Goal: Task Accomplishment & Management: Manage account settings

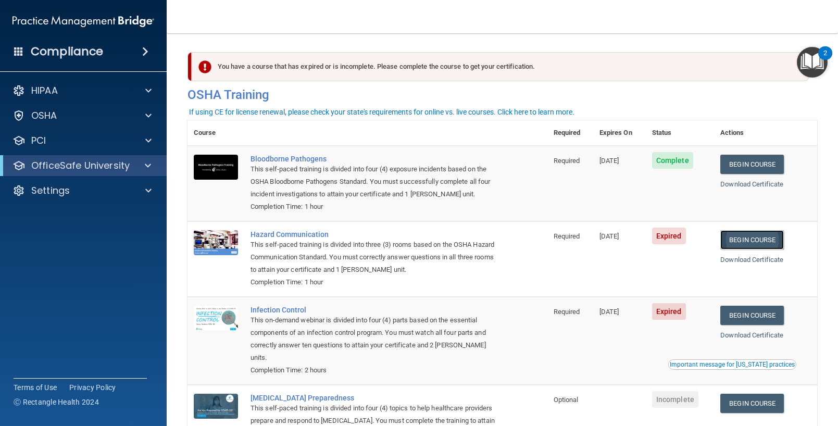
click at [766, 240] on link "Begin Course" at bounding box center [753, 239] width 64 height 19
click at [130, 118] on div "OSHA" at bounding box center [69, 115] width 129 height 13
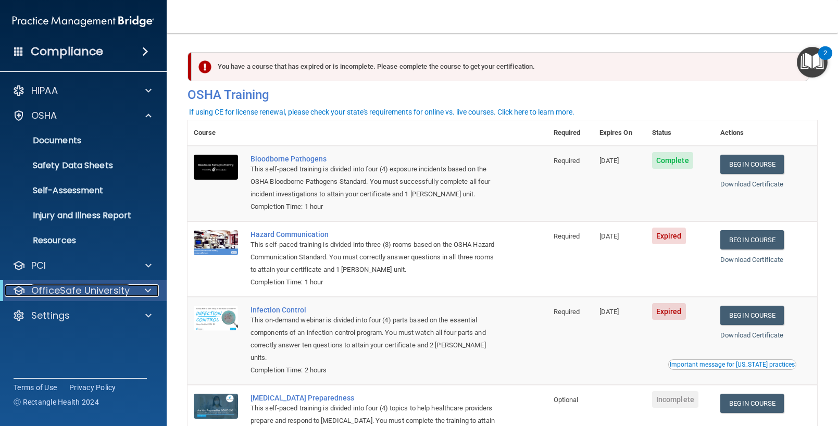
click at [135, 290] on div at bounding box center [146, 291] width 26 height 13
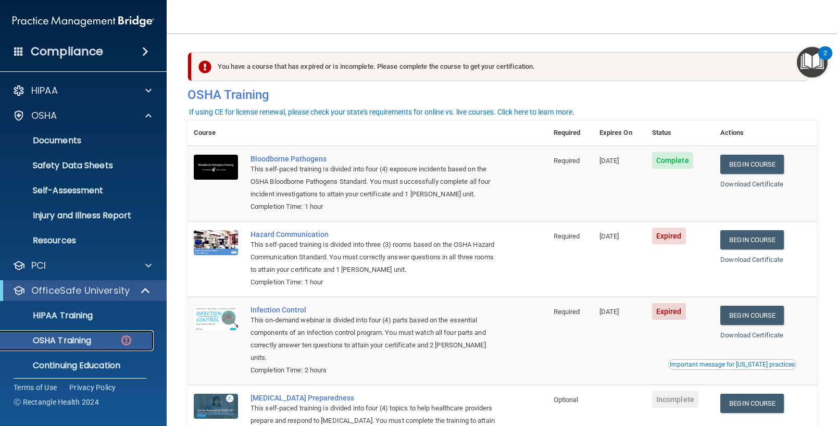
click at [78, 343] on p "OSHA Training" at bounding box center [49, 341] width 84 height 10
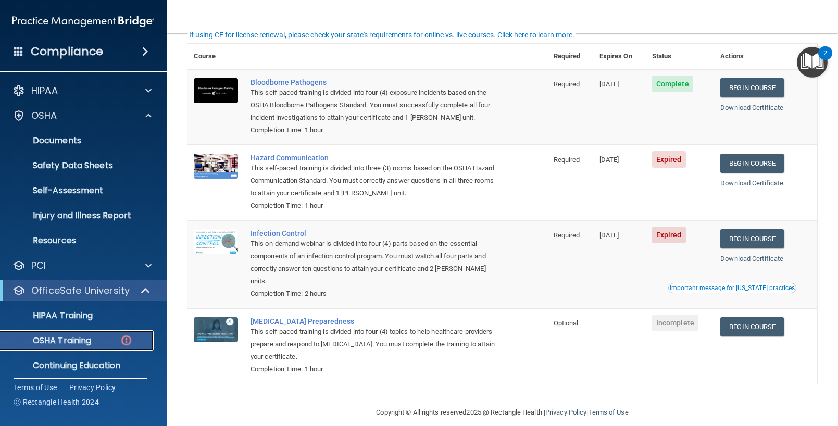
scroll to position [62, 0]
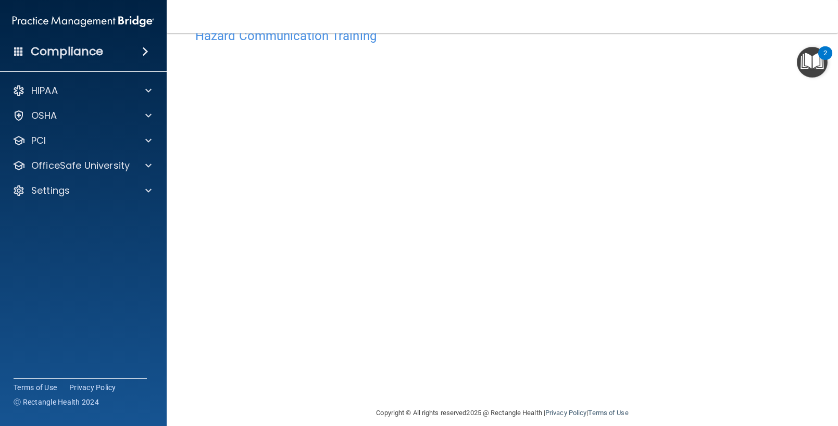
scroll to position [43, 0]
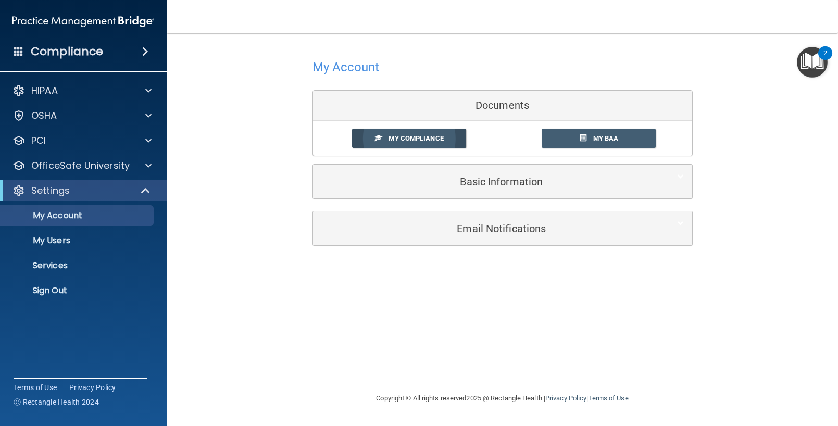
click at [405, 134] on span "My Compliance" at bounding box center [416, 138] width 55 height 8
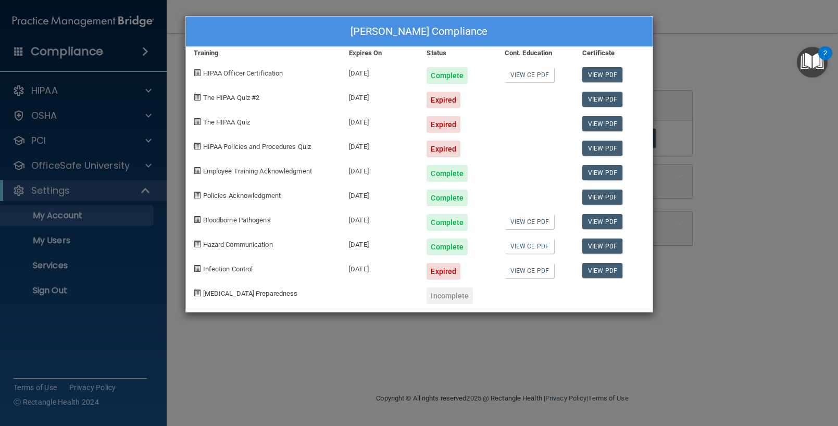
click at [106, 192] on div "Sean Rockwell's Compliance Training Expires On Status Cont. Education Certifica…" at bounding box center [419, 213] width 838 height 426
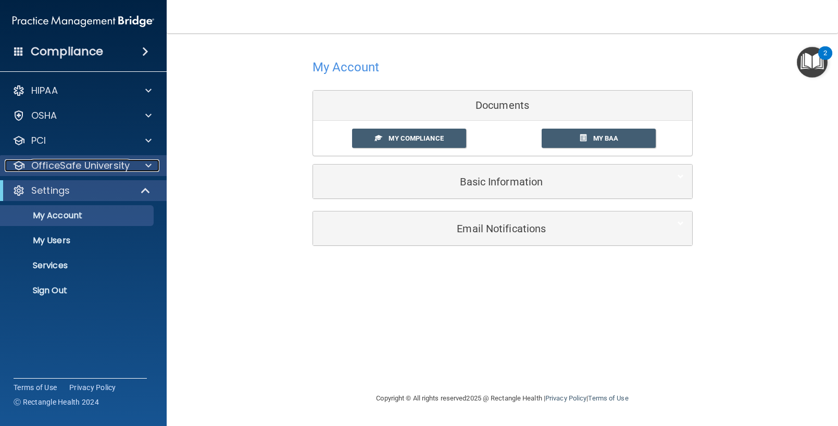
click at [126, 161] on p "OfficeSafe University" at bounding box center [80, 165] width 98 height 13
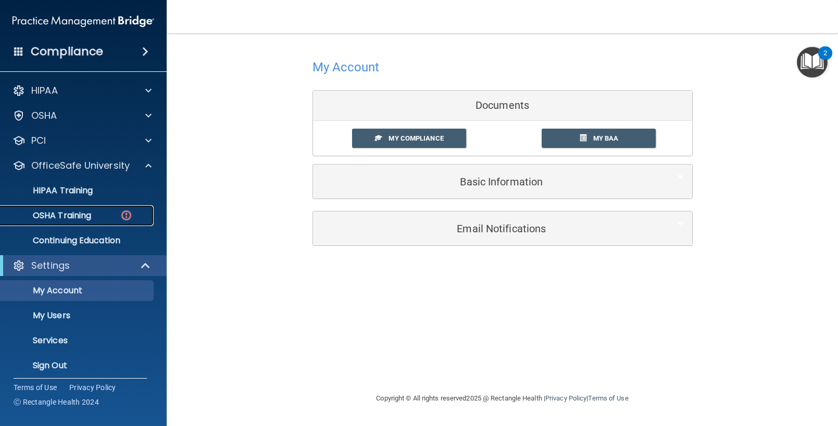
click at [83, 214] on p "OSHA Training" at bounding box center [49, 216] width 84 height 10
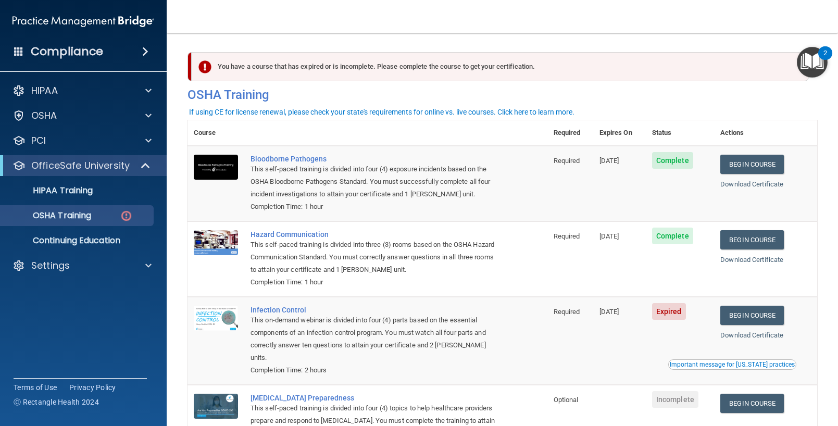
click at [676, 316] on span "Expired" at bounding box center [669, 311] width 34 height 17
click at [783, 315] on link "Begin Course" at bounding box center [753, 315] width 64 height 19
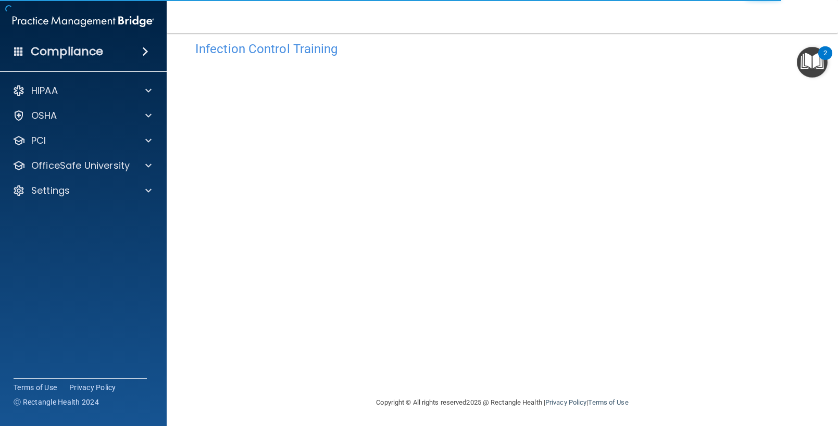
scroll to position [20, 0]
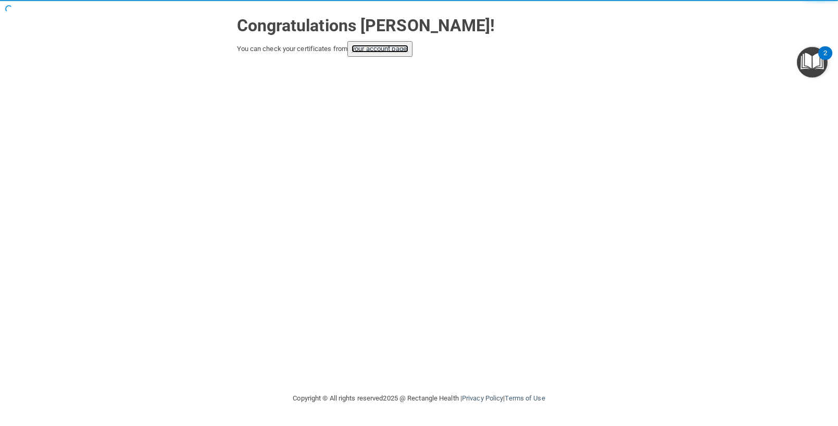
click at [395, 52] on link "your account page!" at bounding box center [380, 49] width 57 height 8
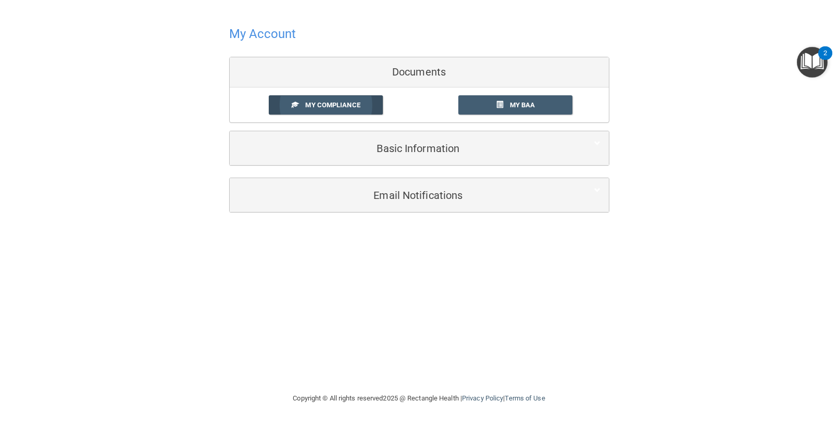
click at [324, 106] on span "My Compliance" at bounding box center [332, 105] width 55 height 8
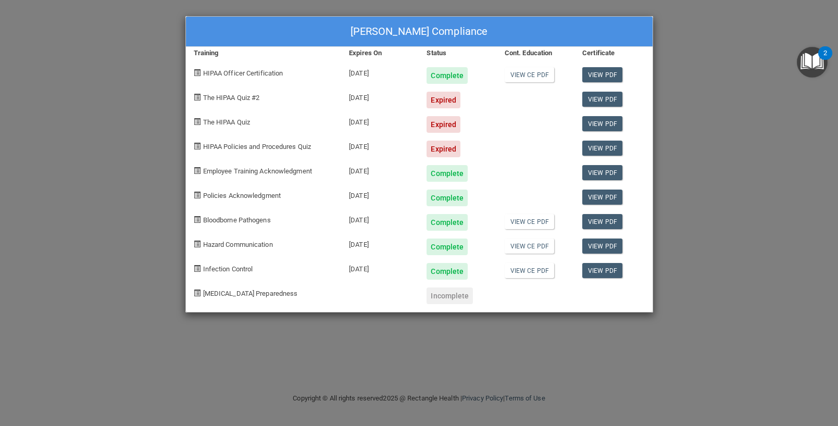
click at [701, 148] on div "Sean Rockwell's Compliance Training Expires On Status Cont. Education Certifica…" at bounding box center [419, 213] width 838 height 426
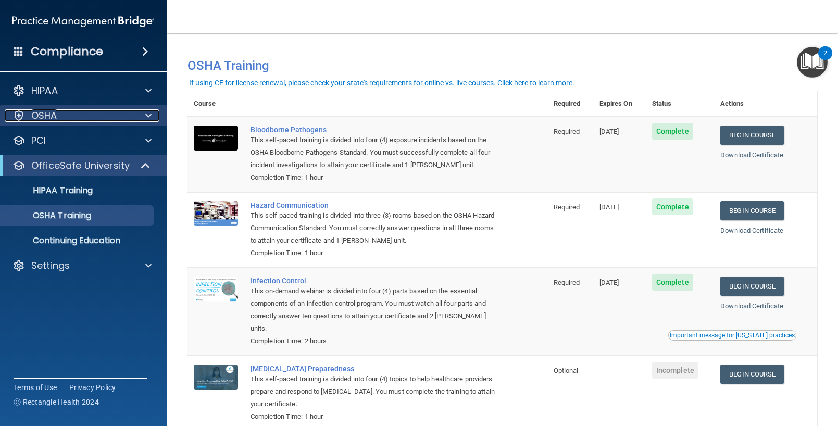
click at [93, 113] on div "OSHA" at bounding box center [69, 115] width 129 height 13
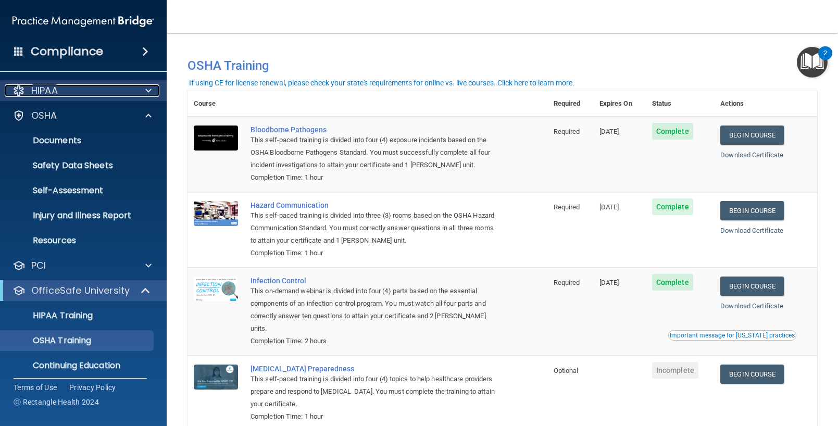
click at [106, 86] on div "HIPAA" at bounding box center [69, 90] width 129 height 13
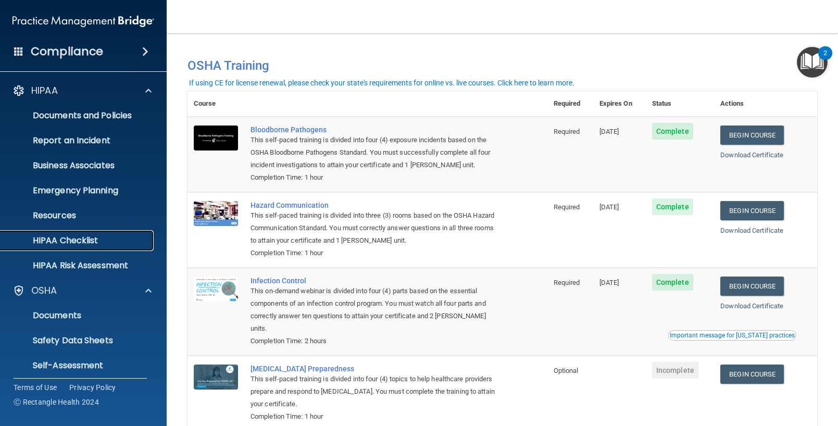
click at [89, 245] on p "HIPAA Checklist" at bounding box center [78, 241] width 142 height 10
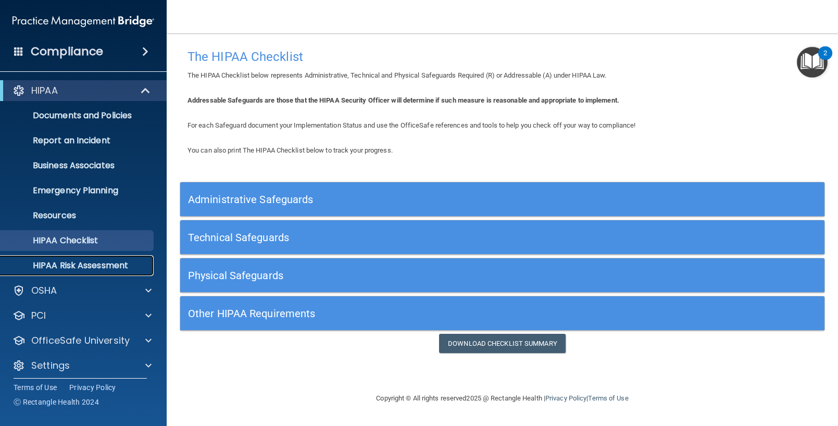
click at [65, 264] on p "HIPAA Risk Assessment" at bounding box center [78, 266] width 142 height 10
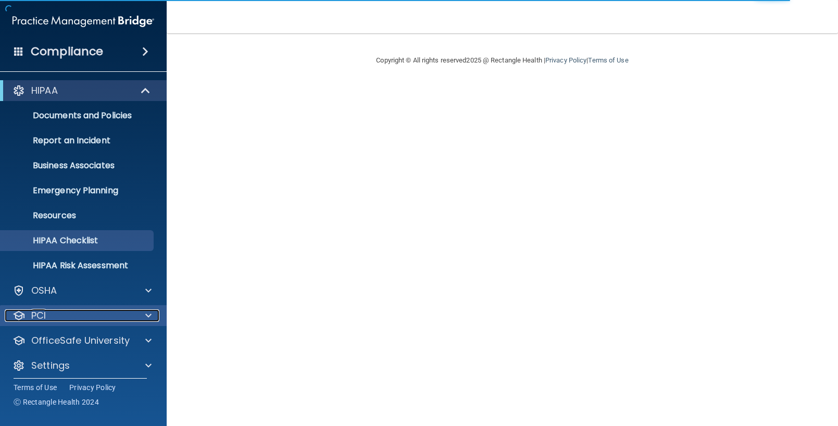
click at [135, 316] on div at bounding box center [147, 316] width 26 height 13
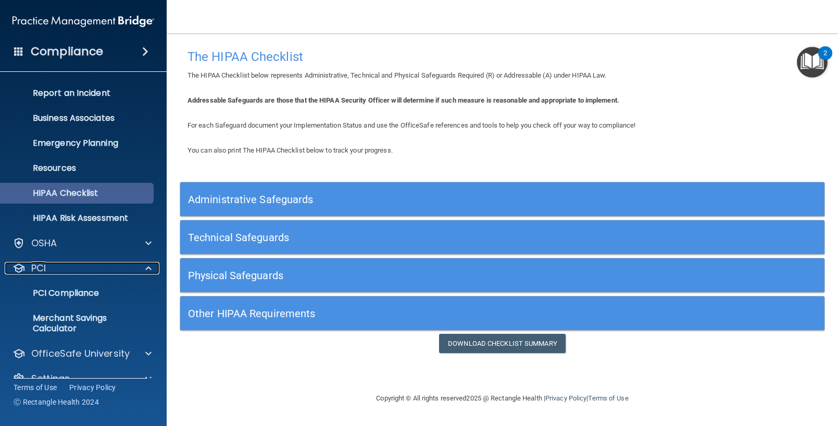
scroll to position [67, 0]
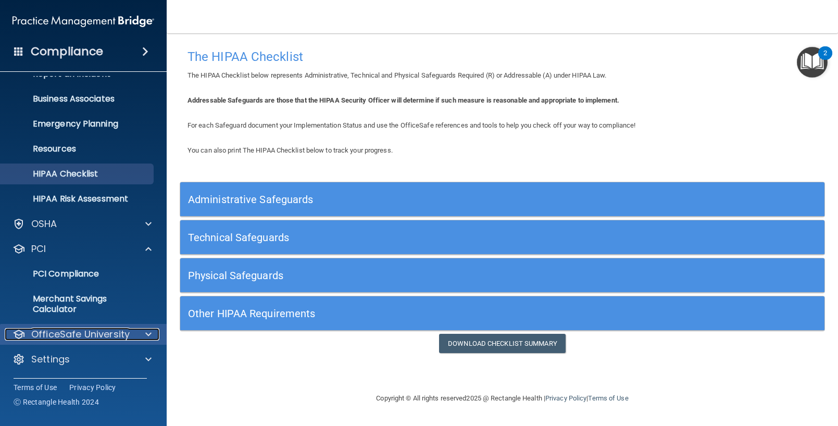
click at [134, 330] on div at bounding box center [147, 334] width 26 height 13
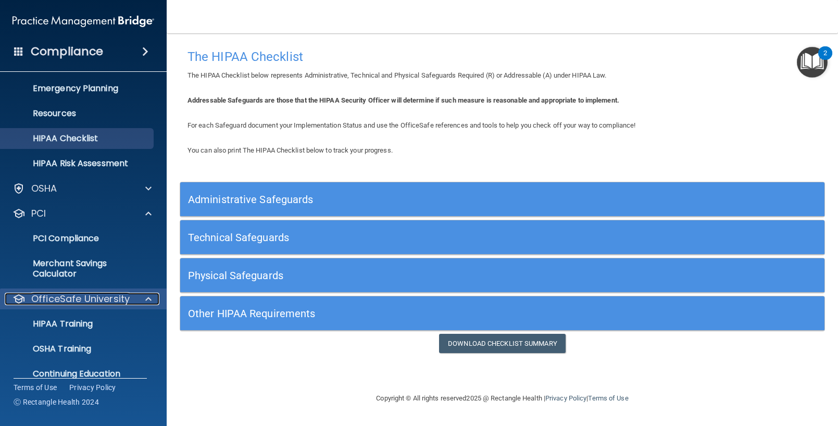
scroll to position [141, 0]
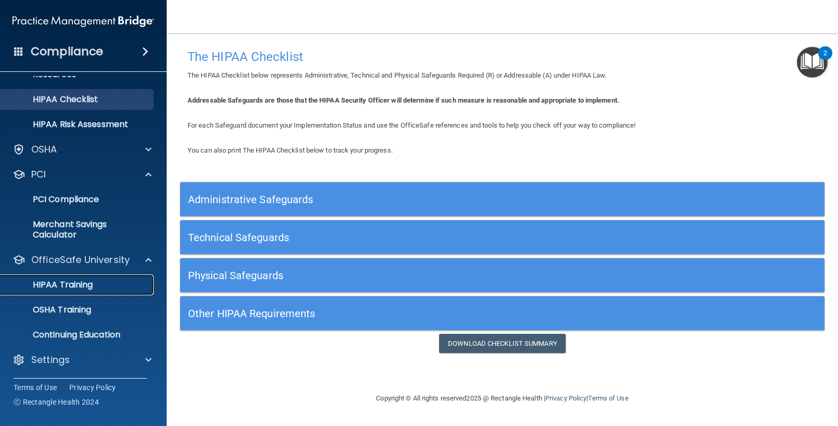
click at [65, 283] on p "HIPAA Training" at bounding box center [50, 285] width 86 height 10
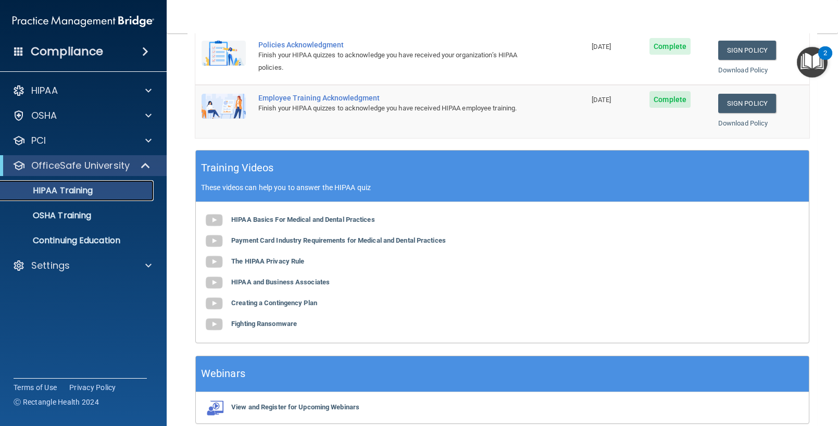
scroll to position [275, 0]
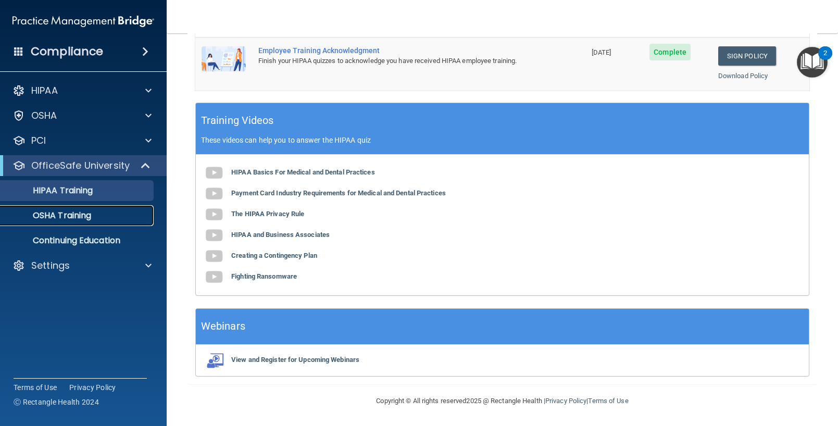
click at [69, 216] on p "OSHA Training" at bounding box center [49, 216] width 84 height 10
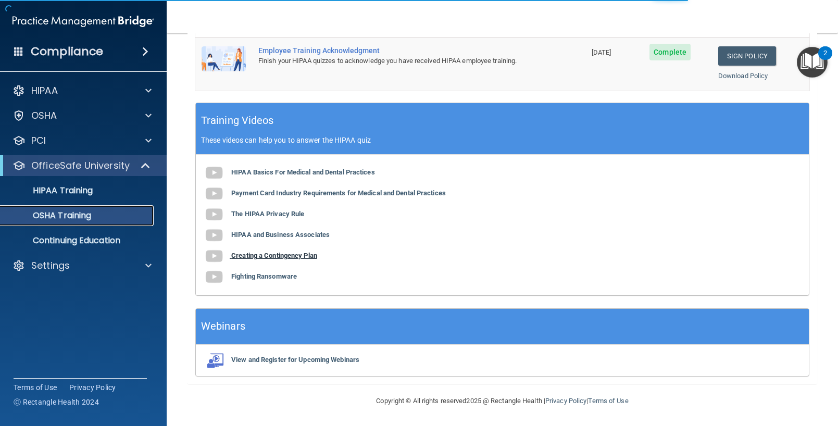
scroll to position [47, 0]
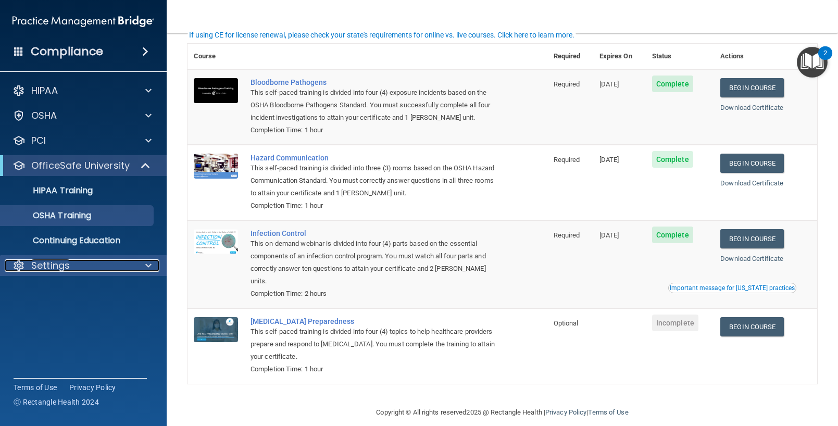
click at [96, 269] on div "Settings" at bounding box center [69, 266] width 129 height 13
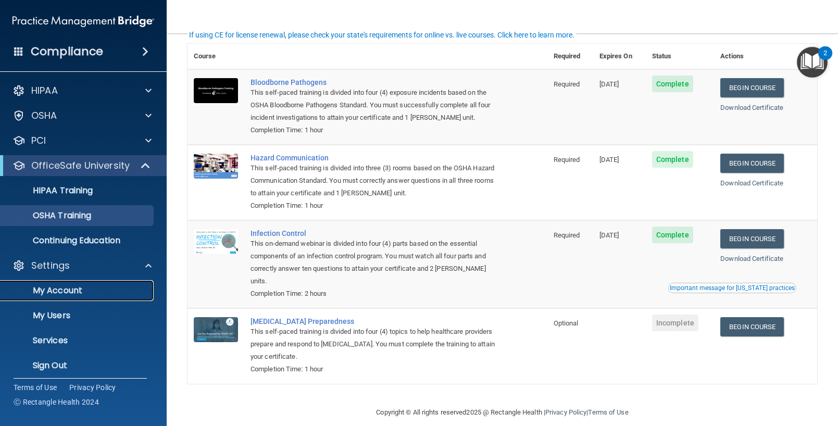
click at [70, 290] on p "My Account" at bounding box center [78, 291] width 142 height 10
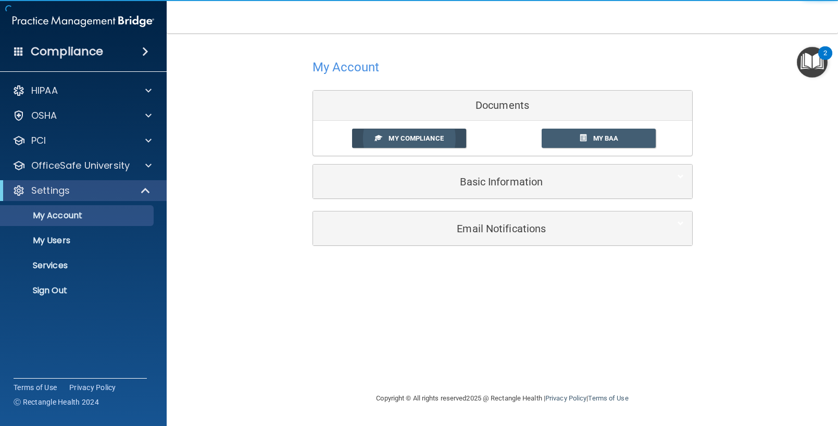
click at [424, 140] on span "My Compliance" at bounding box center [416, 138] width 55 height 8
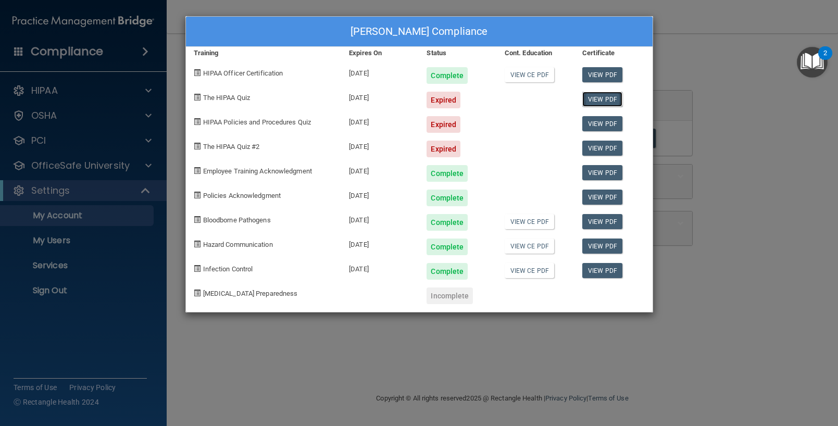
click at [607, 100] on link "View PDF" at bounding box center [603, 99] width 40 height 15
click at [682, 142] on div "[PERSON_NAME] Compliance Training Expires On Status Cont. Education Certificate…" at bounding box center [419, 213] width 838 height 426
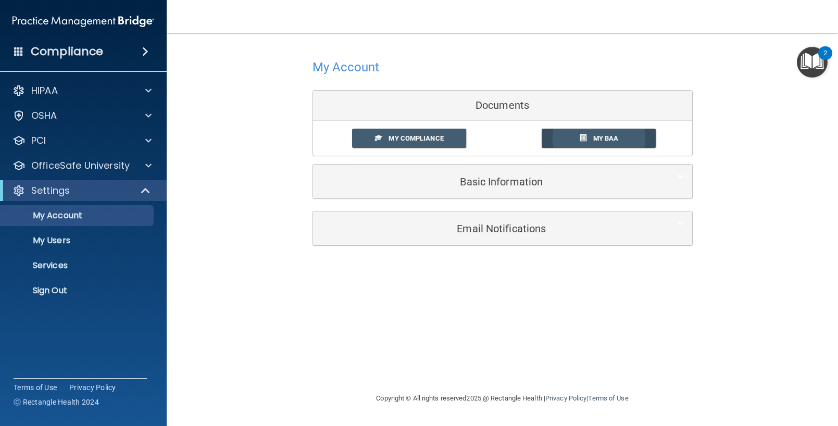
click at [604, 138] on span "My BAA" at bounding box center [607, 138] width 26 height 8
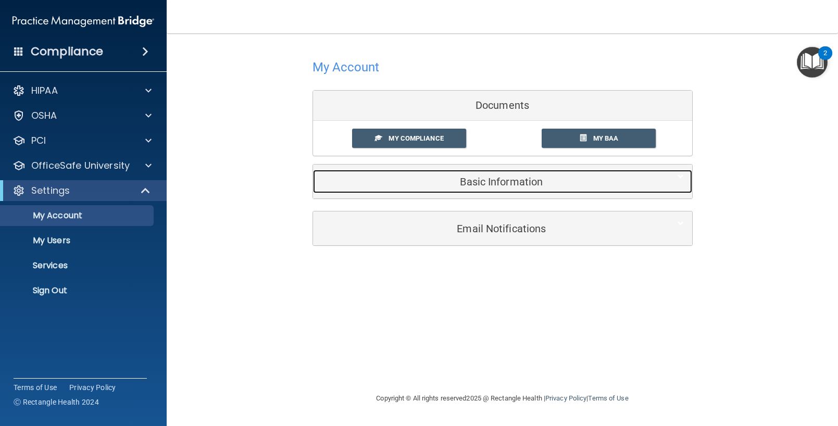
click at [476, 185] on h5 "Basic Information" at bounding box center [487, 181] width 332 height 11
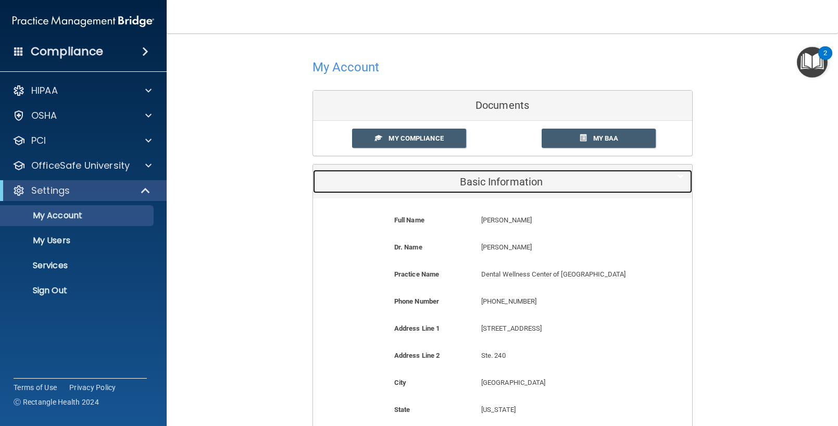
click at [515, 176] on h5 "Basic Information" at bounding box center [487, 181] width 332 height 11
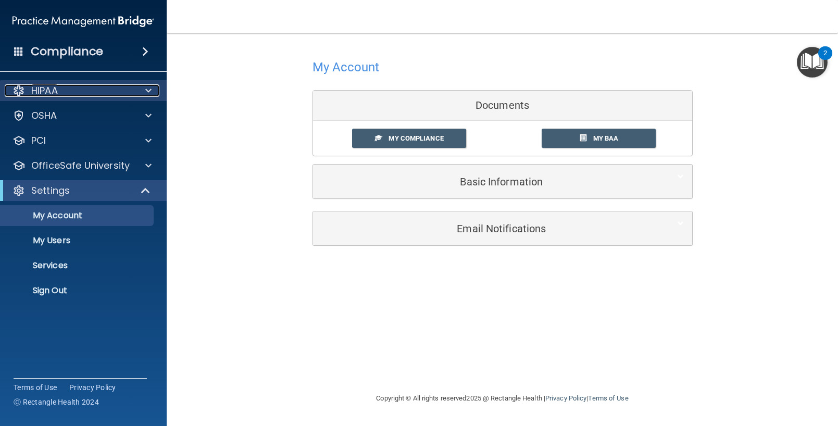
click at [122, 90] on div "HIPAA" at bounding box center [69, 90] width 129 height 13
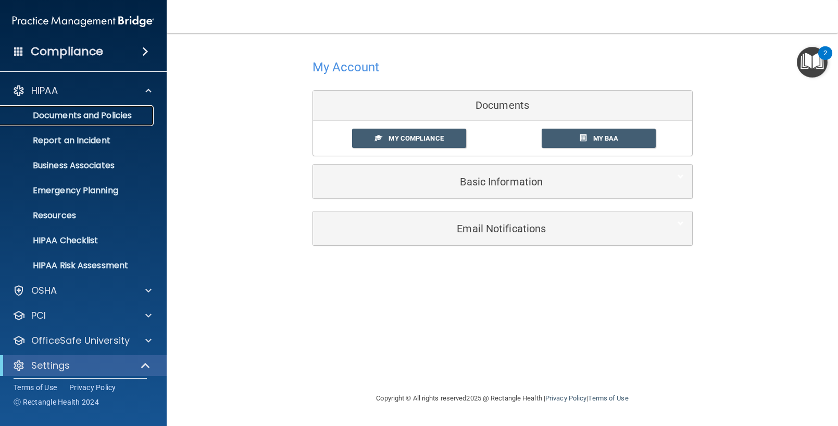
click at [97, 116] on p "Documents and Policies" at bounding box center [78, 115] width 142 height 10
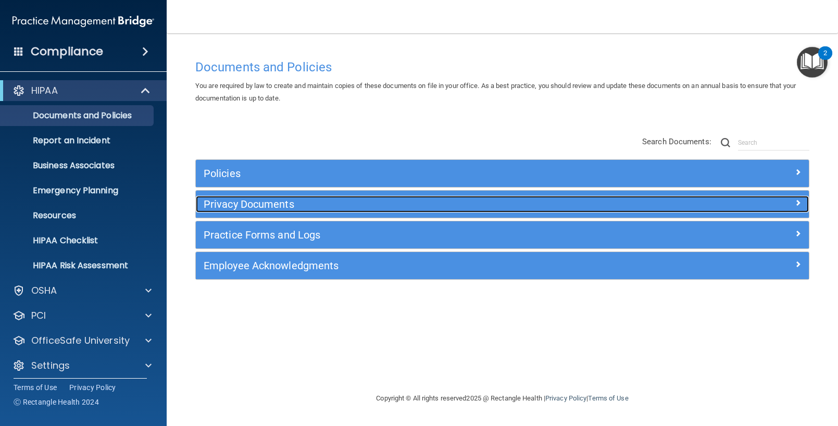
click at [283, 201] on h5 "Privacy Documents" at bounding box center [426, 204] width 445 height 11
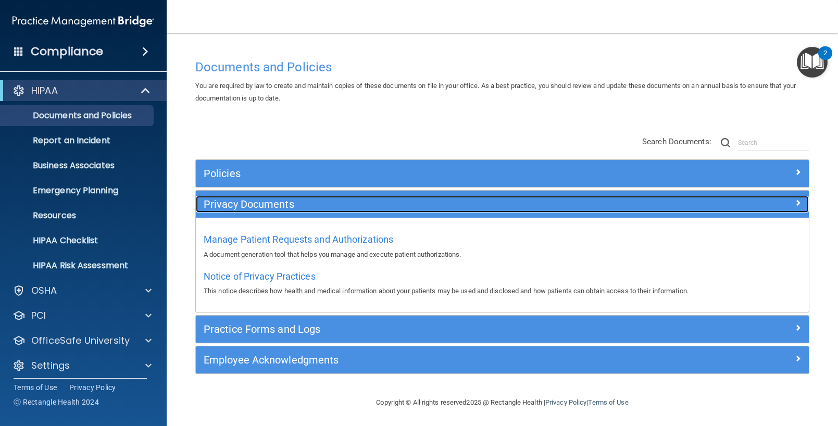
click at [283, 201] on h5 "Privacy Documents" at bounding box center [426, 204] width 445 height 11
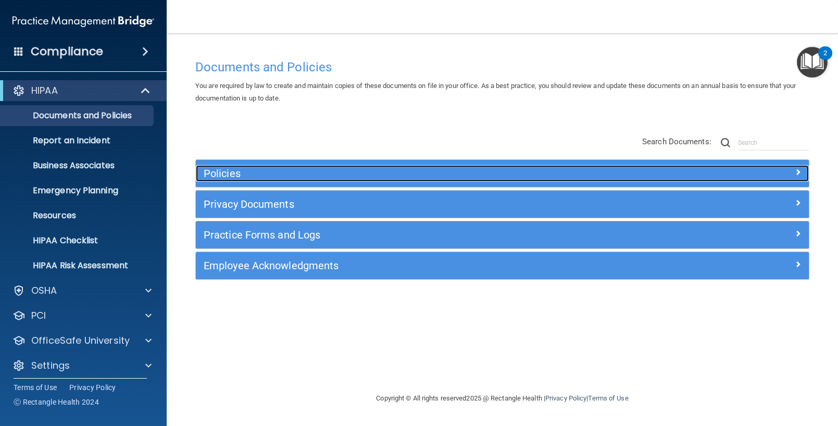
click at [291, 172] on h5 "Policies" at bounding box center [426, 173] width 445 height 11
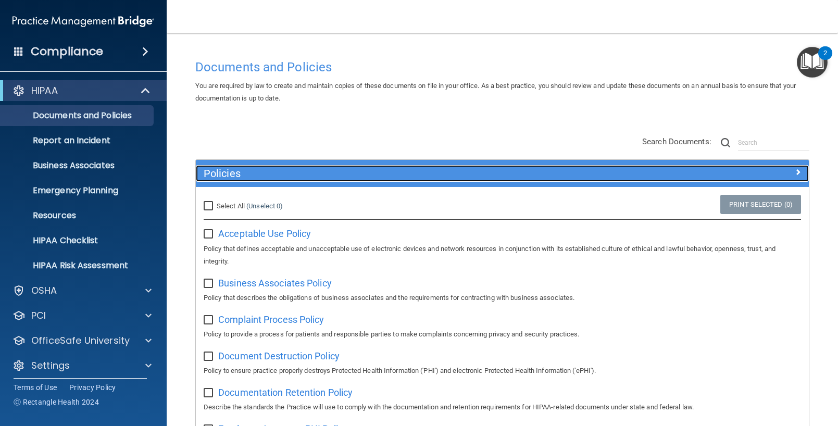
click at [256, 170] on h5 "Policies" at bounding box center [426, 173] width 445 height 11
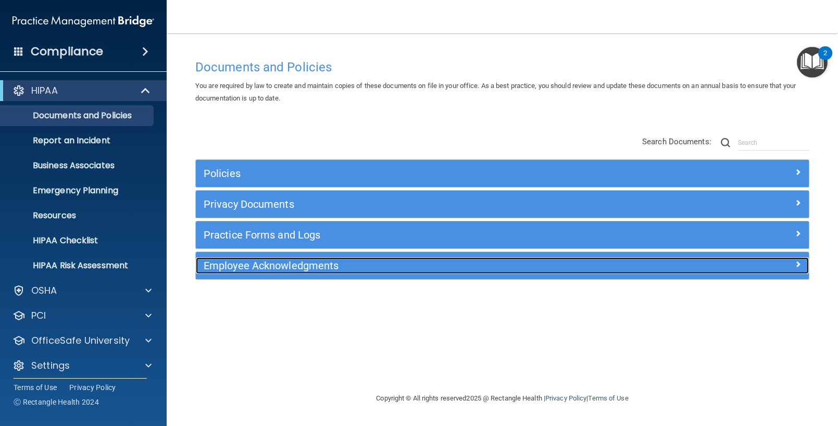
click at [328, 267] on h5 "Employee Acknowledgments" at bounding box center [426, 265] width 445 height 11
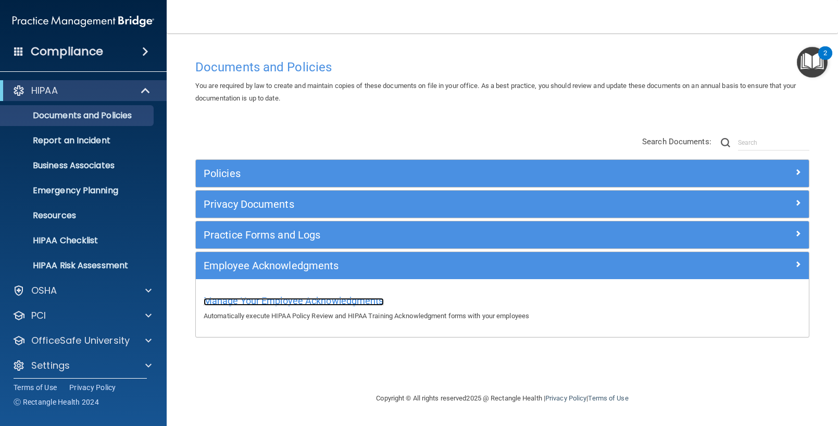
click at [293, 305] on span "Manage Your Employee Acknowledgments" at bounding box center [294, 300] width 180 height 11
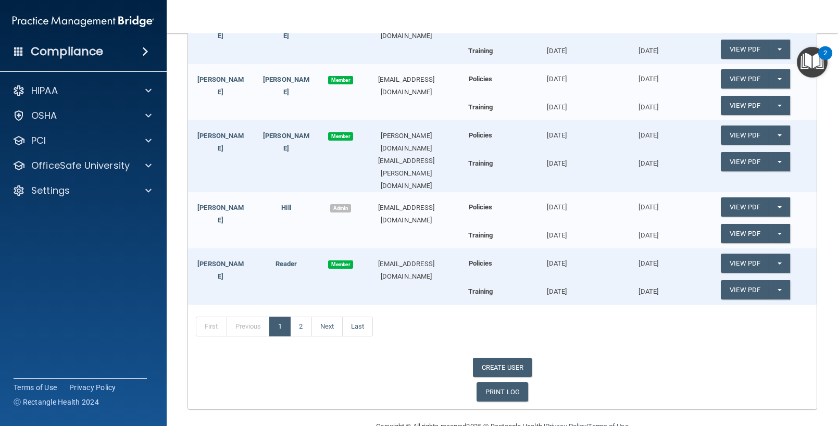
scroll to position [365, 0]
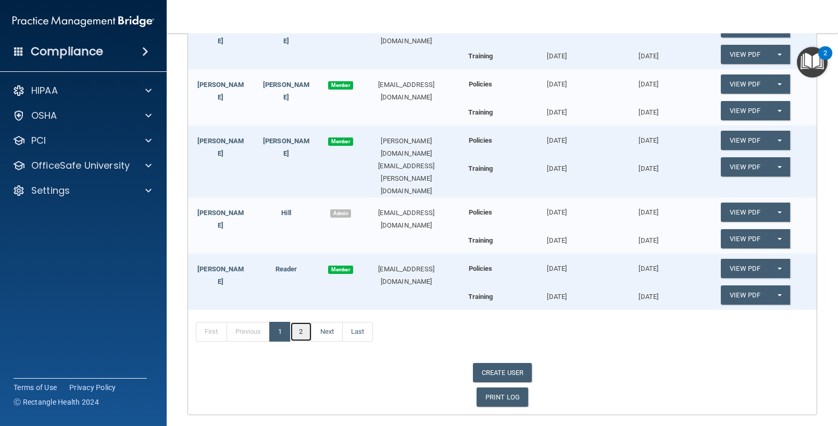
click at [301, 322] on link "2" at bounding box center [300, 332] width 21 height 20
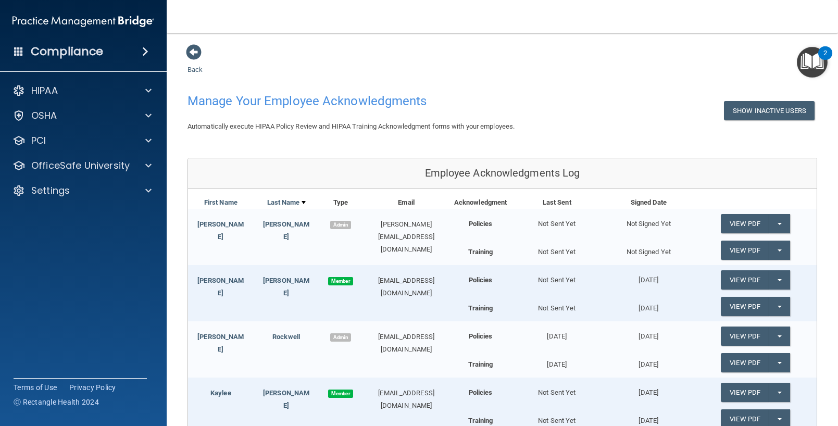
click at [129, 58] on div "Compliance" at bounding box center [83, 51] width 167 height 23
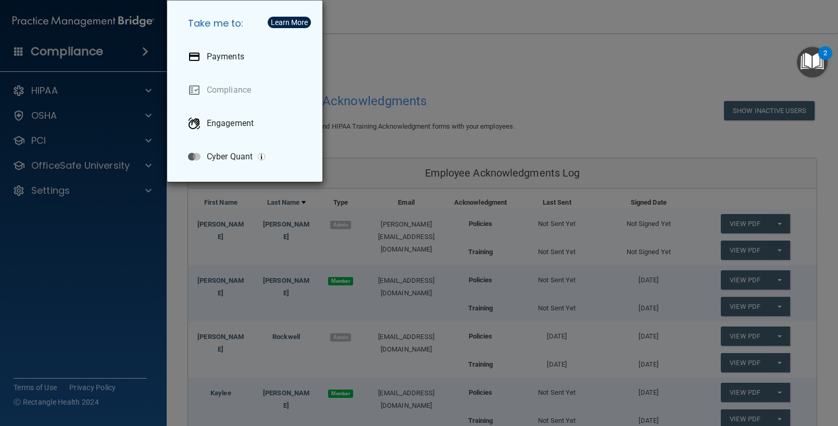
click at [373, 73] on div "Take me to: Payments Compliance Engagement Cyber Quant" at bounding box center [419, 213] width 838 height 426
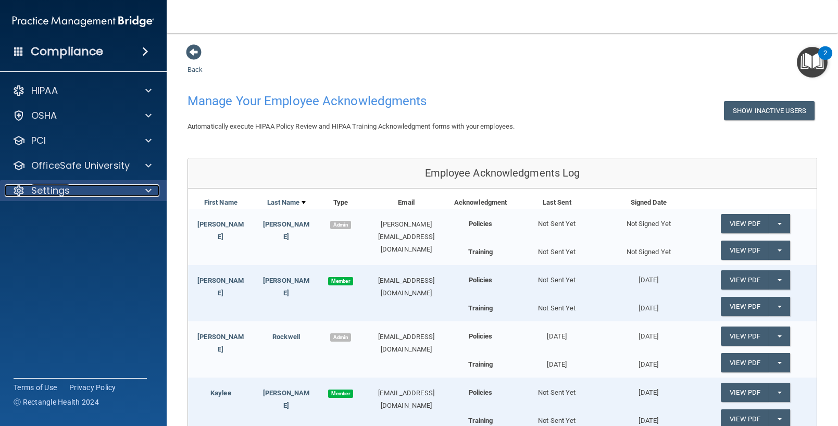
click at [89, 191] on div "Settings" at bounding box center [69, 190] width 129 height 13
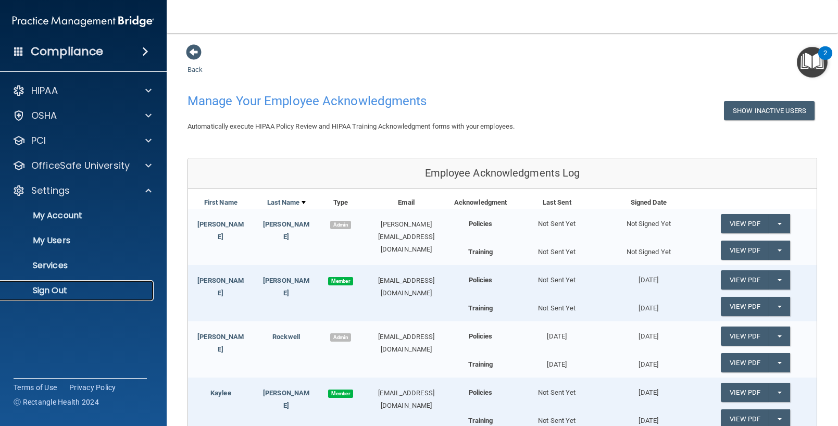
click at [50, 300] on link "Sign Out" at bounding box center [72, 290] width 164 height 21
